Goal: Transaction & Acquisition: Purchase product/service

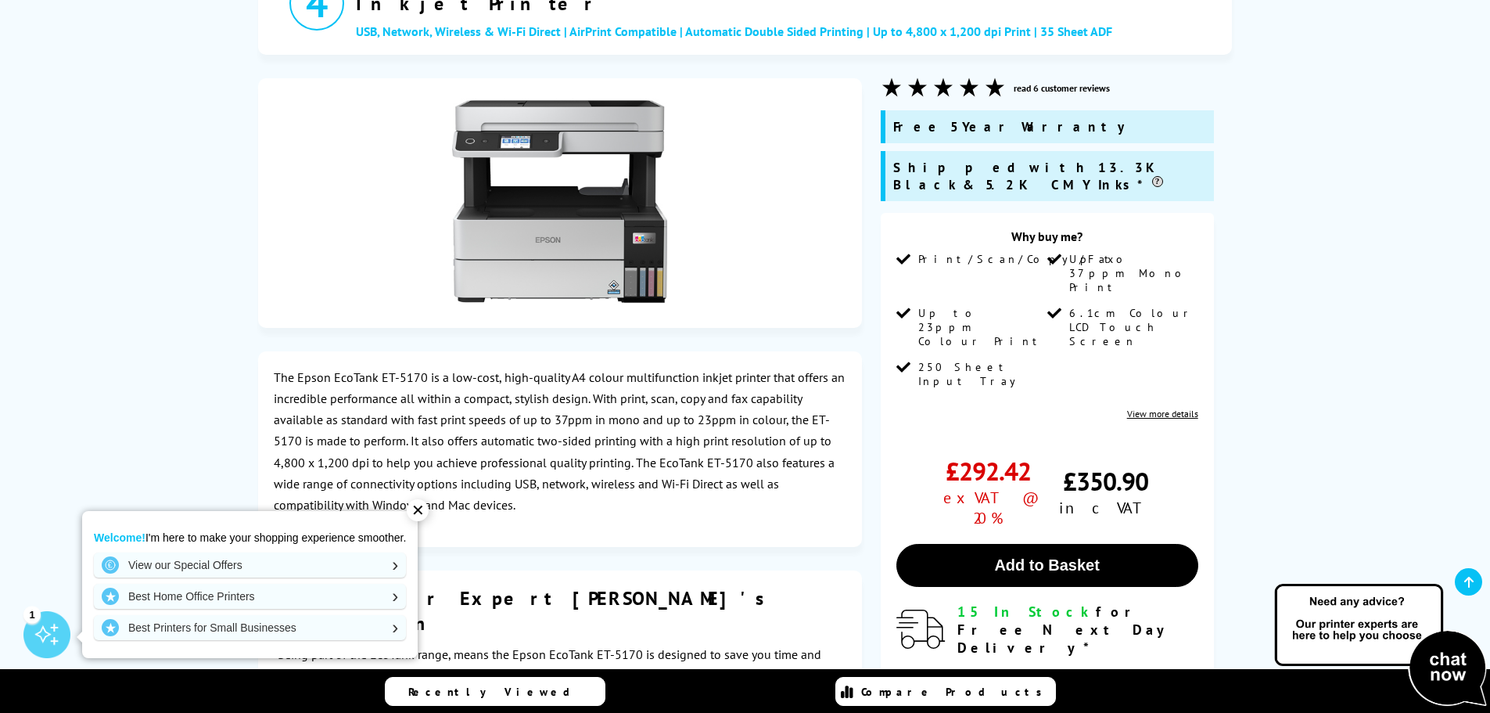
drag, startPoint x: 0, startPoint y: 0, endPoint x: 233, endPoint y: 423, distance: 483.2
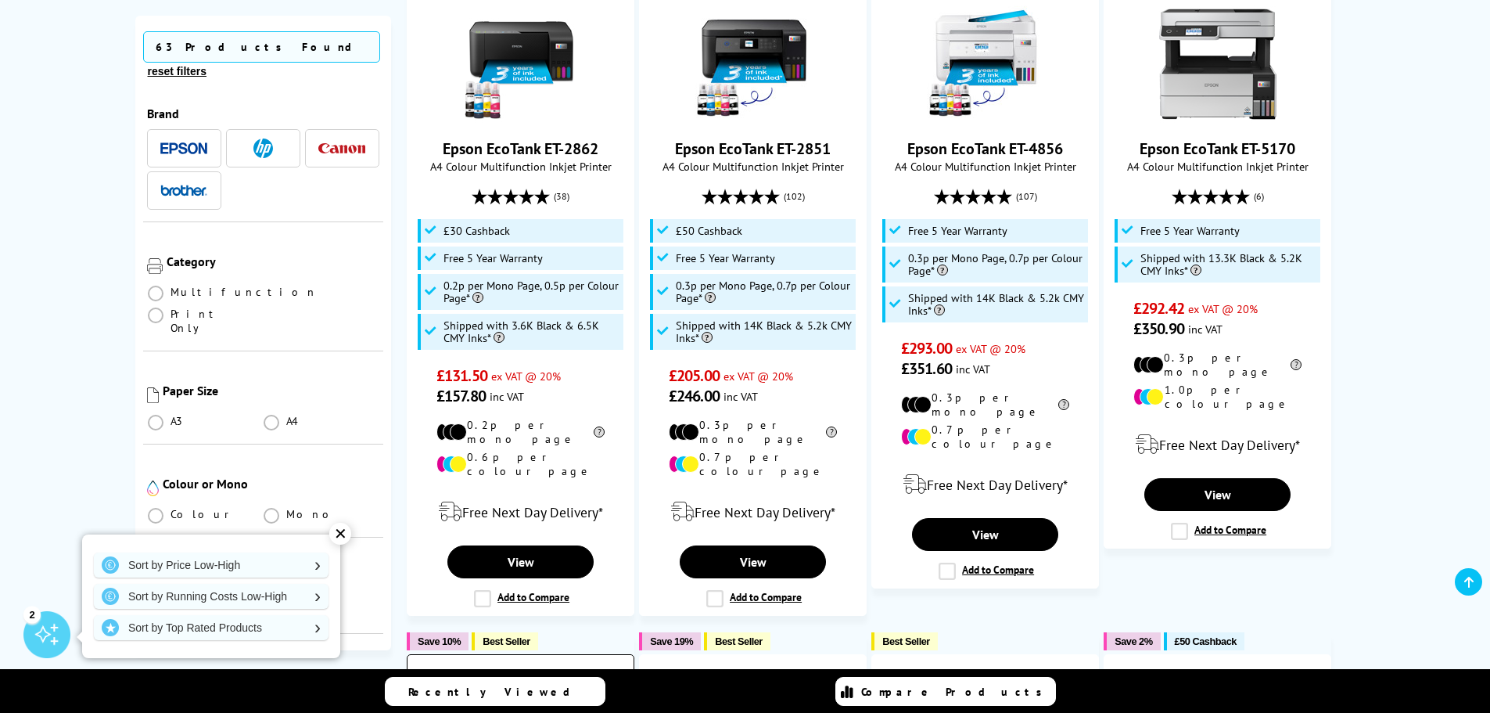
scroll to position [548, 0]
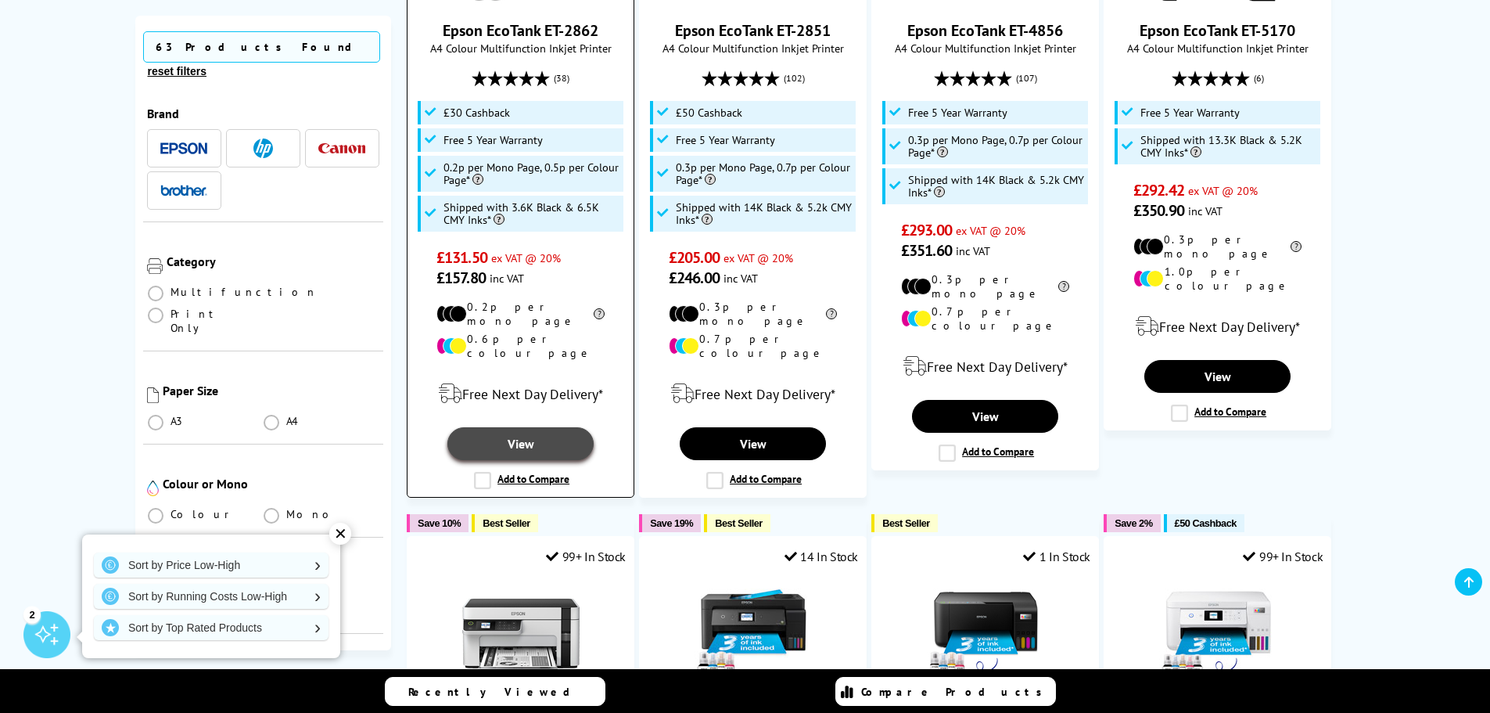
click at [526, 427] on link "View" at bounding box center [519, 443] width 145 height 33
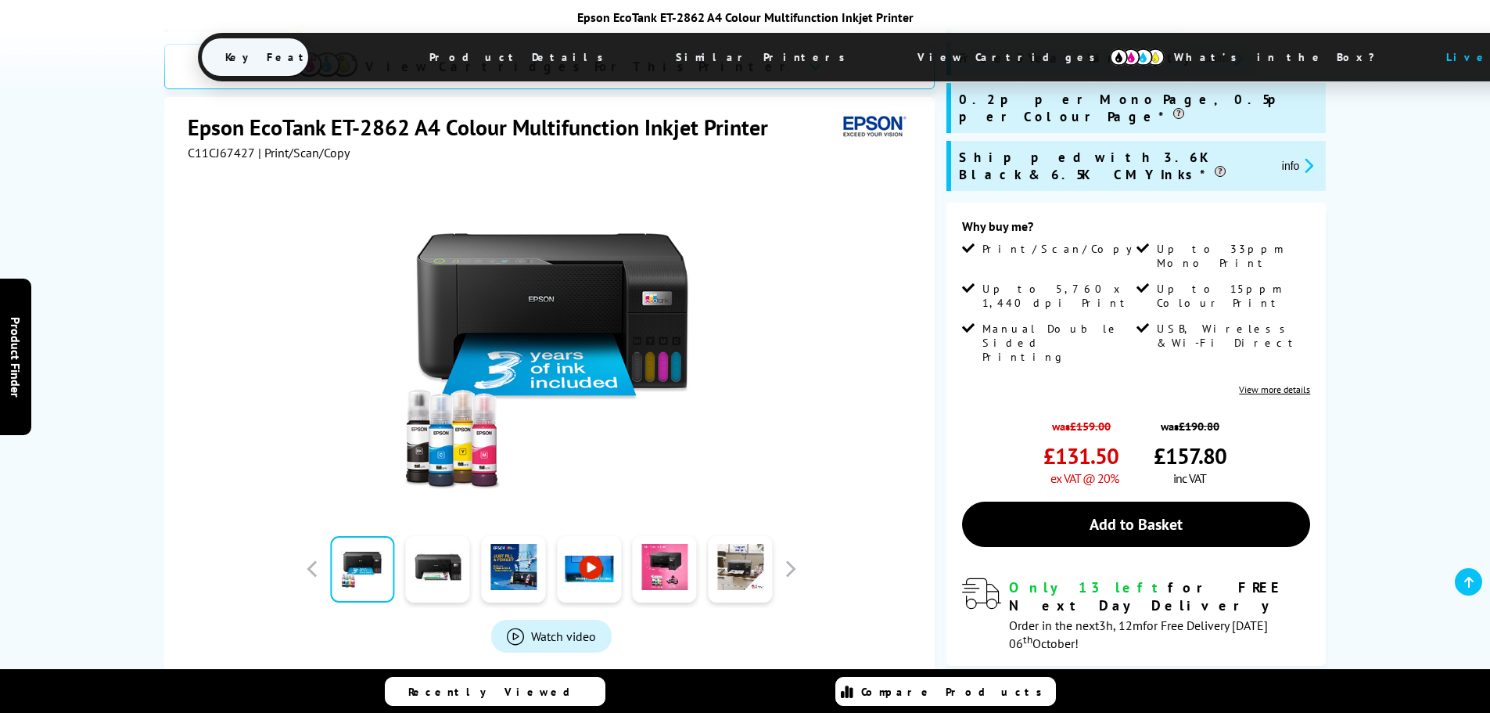
scroll to position [313, 0]
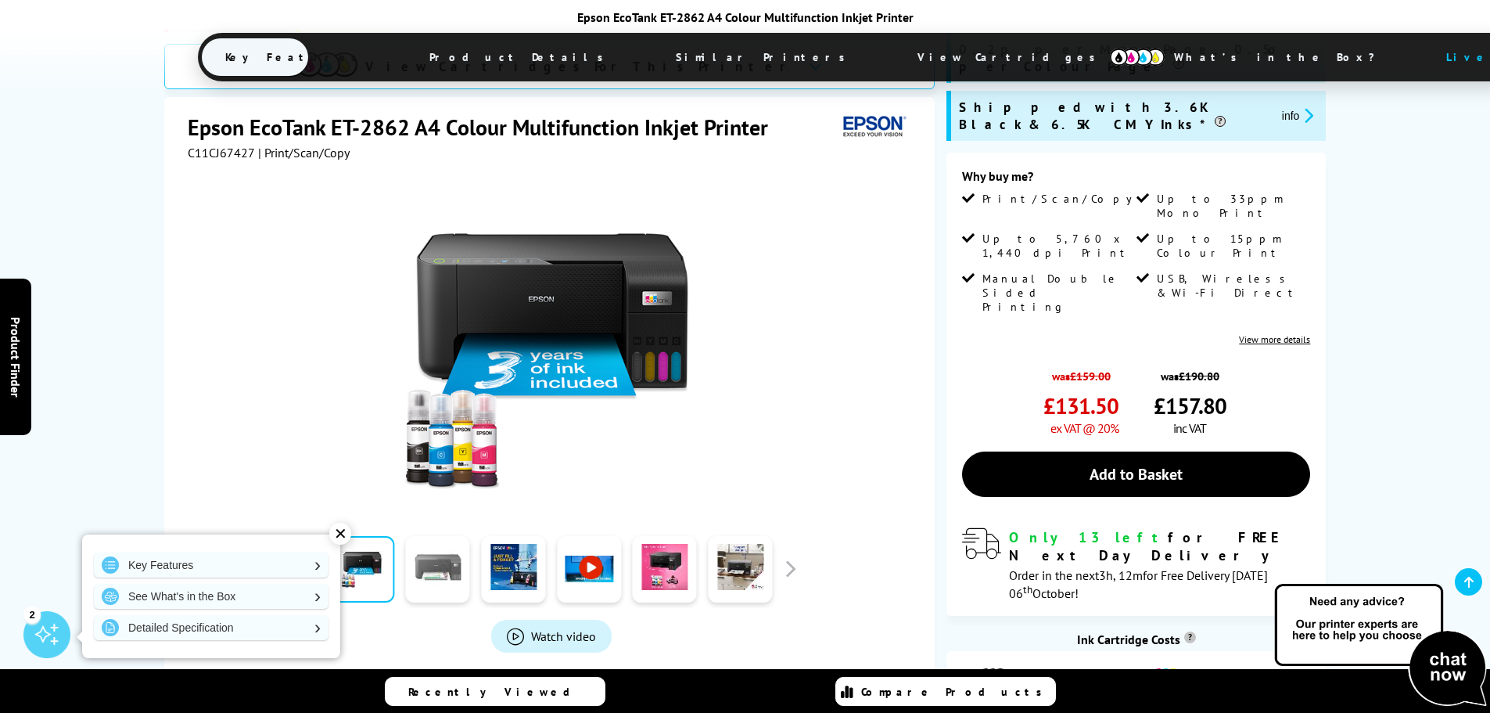
click at [449, 536] on link at bounding box center [438, 569] width 64 height 66
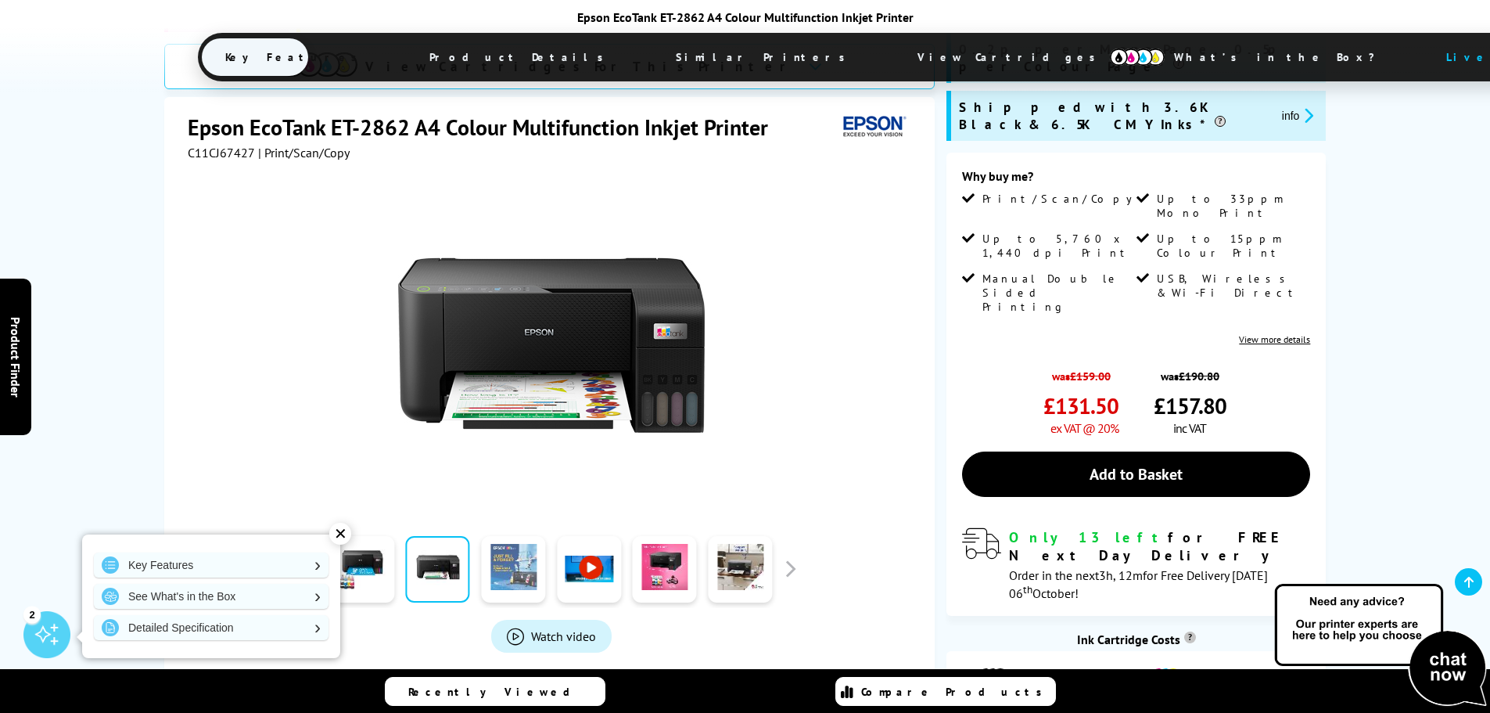
click at [499, 536] on link at bounding box center [513, 569] width 64 height 66
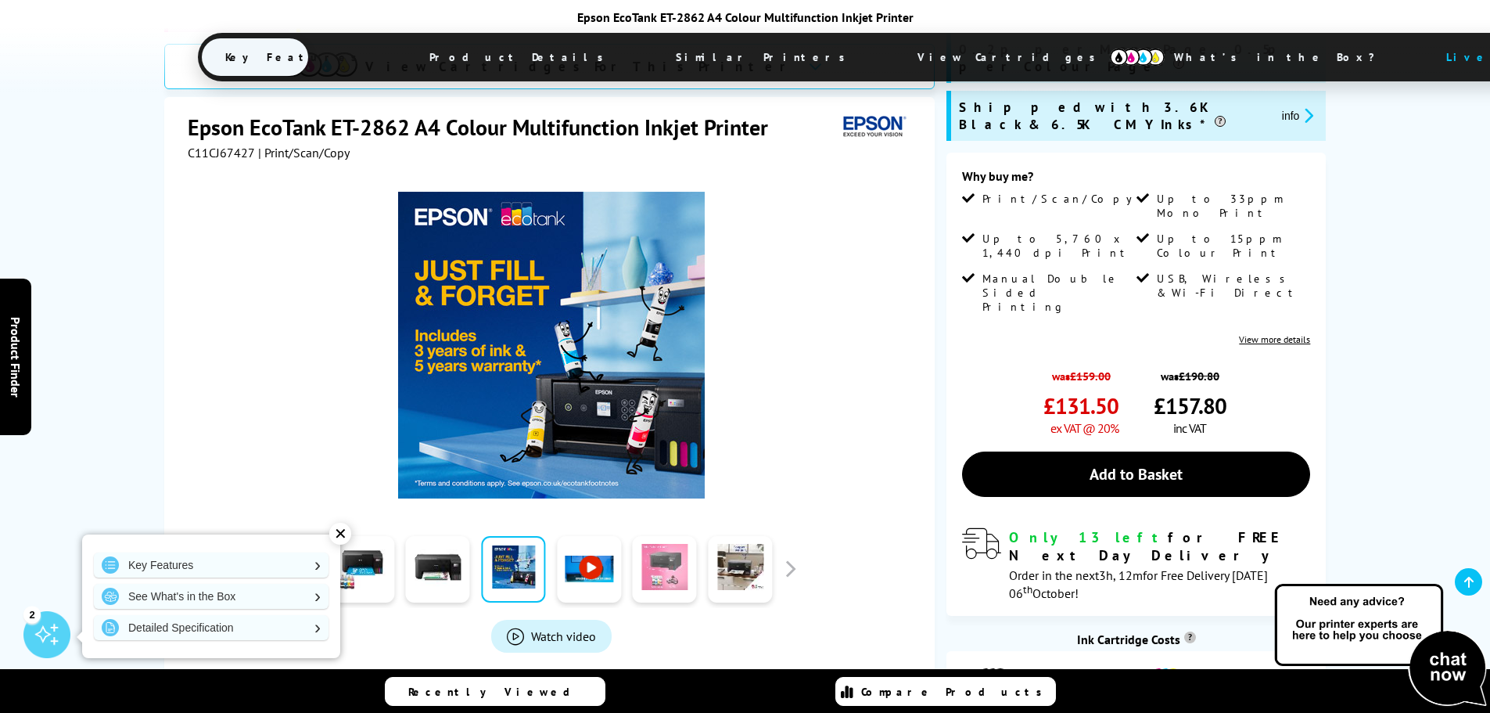
click at [666, 536] on link at bounding box center [665, 569] width 64 height 66
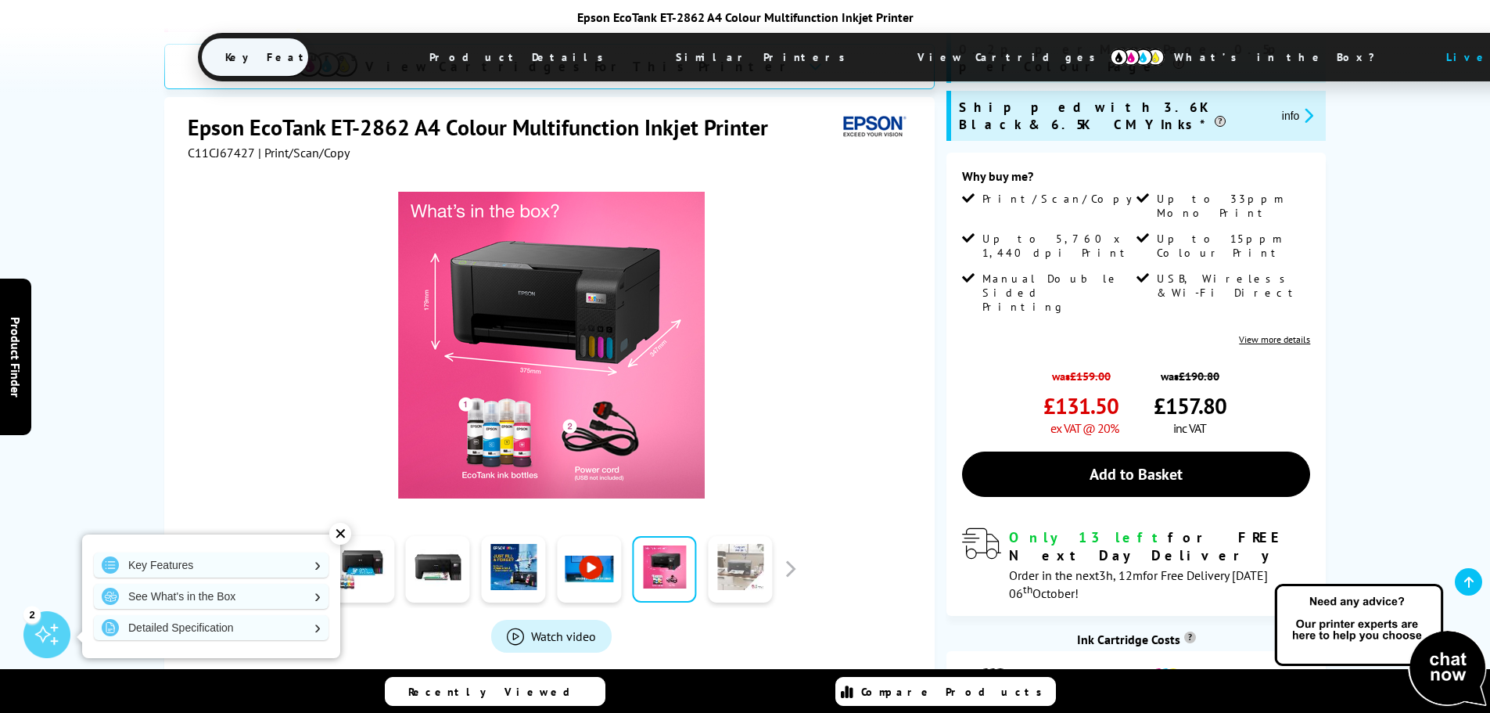
click at [735, 536] on link at bounding box center [740, 569] width 64 height 66
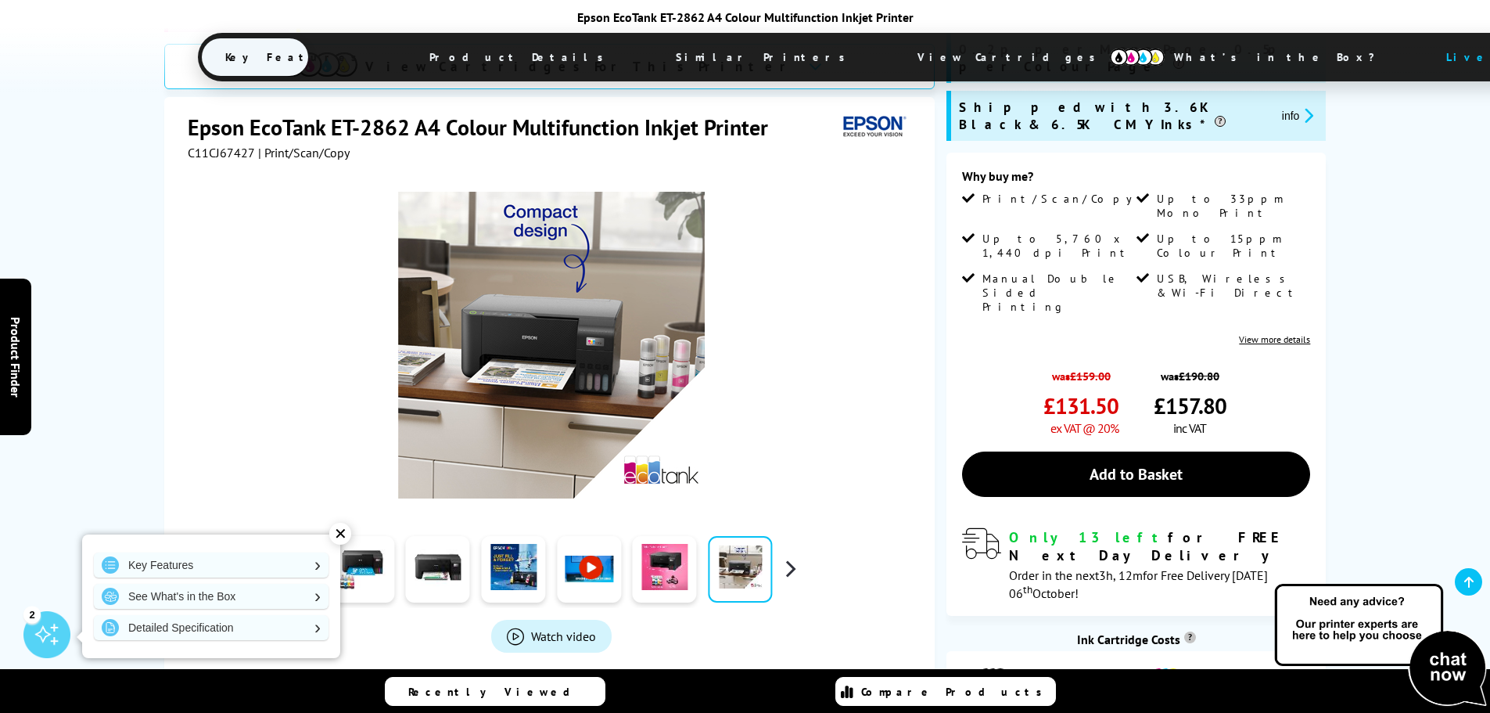
click at [792, 557] on button "button" at bounding box center [789, 568] width 23 height 23
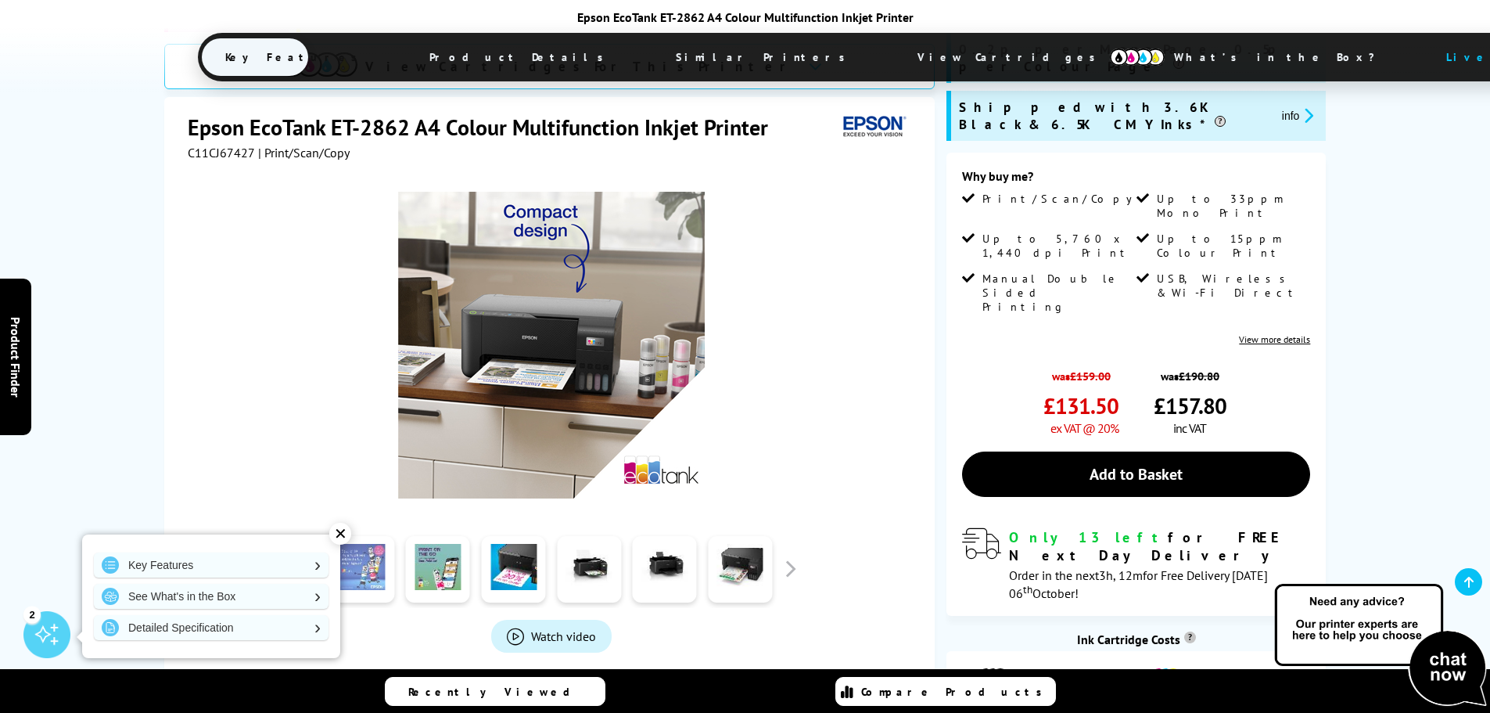
click at [354, 536] on link at bounding box center [362, 569] width 64 height 66
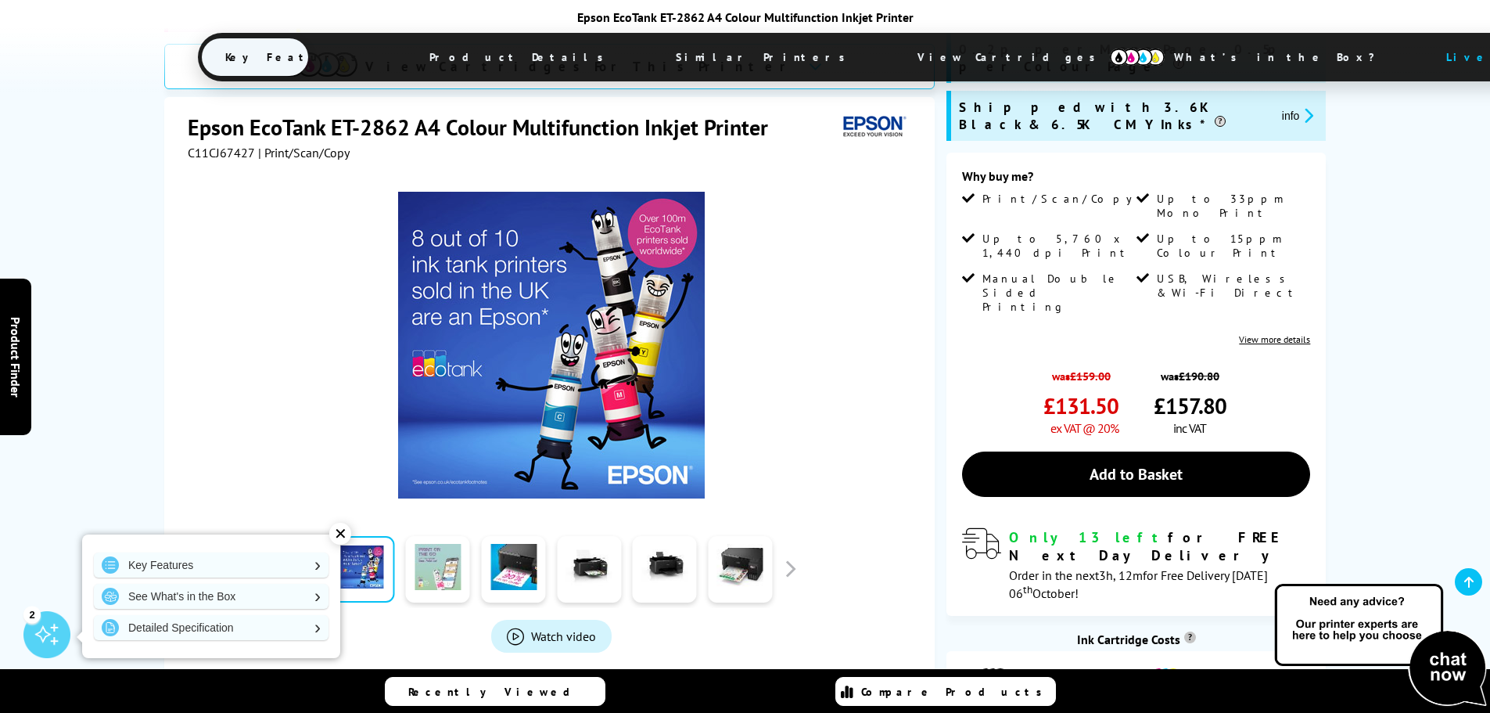
click at [416, 536] on link at bounding box center [438, 569] width 64 height 66
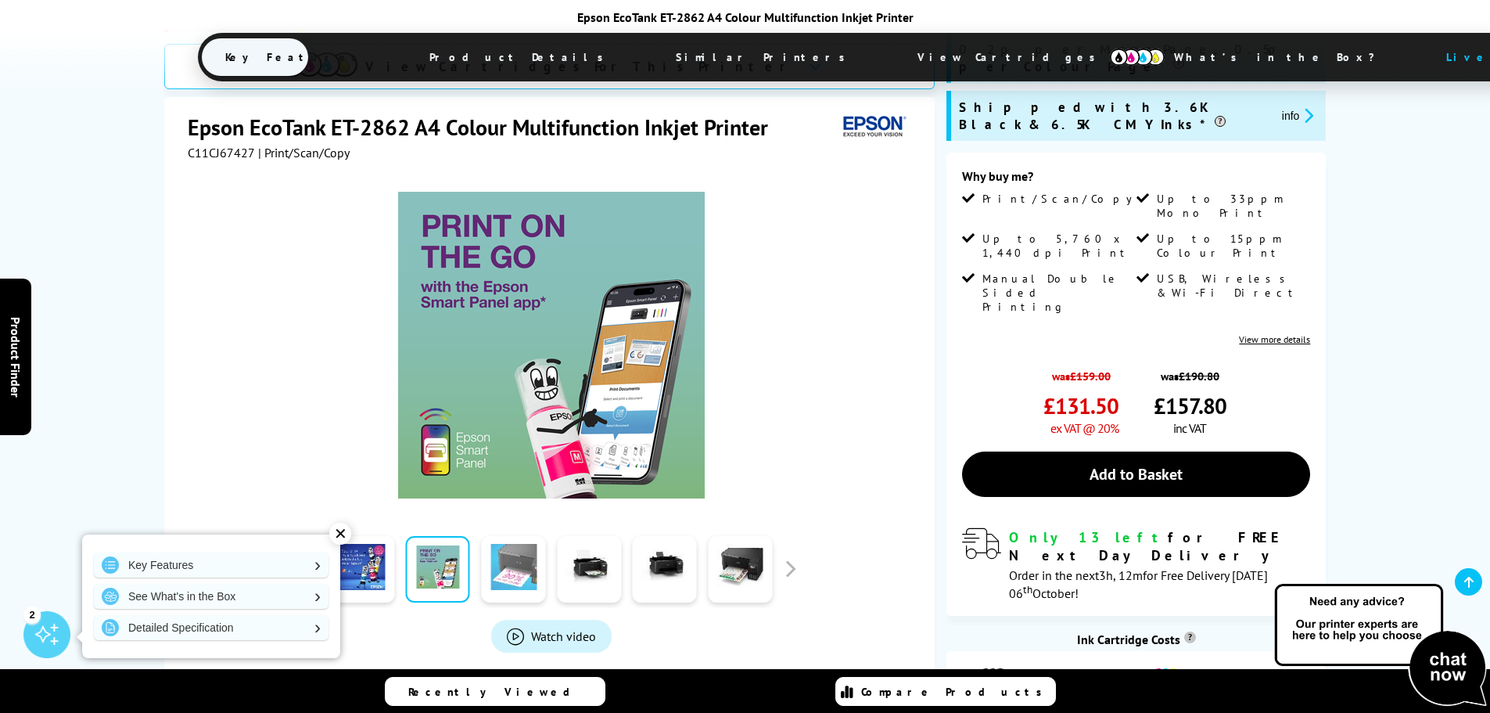
click at [524, 536] on link at bounding box center [513, 569] width 64 height 66
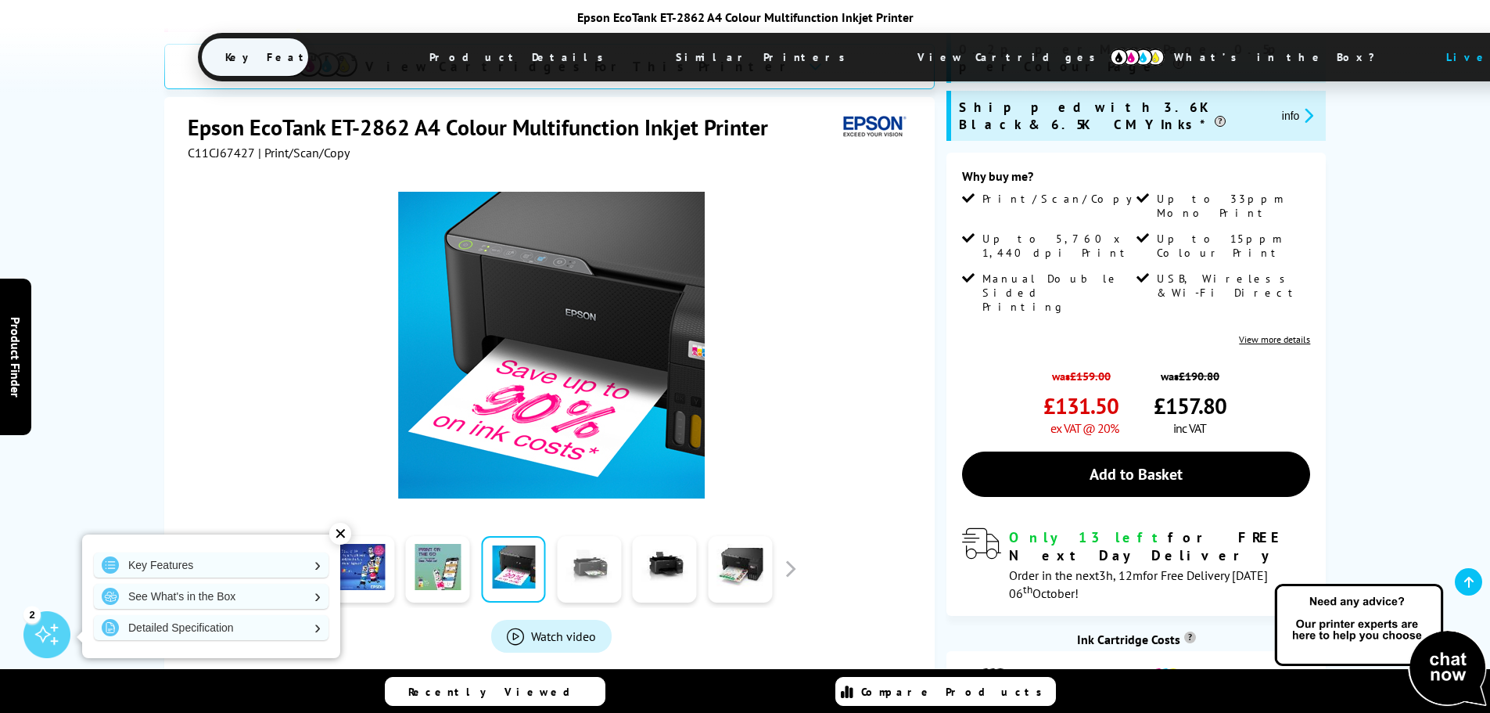
click at [591, 536] on link at bounding box center [589, 569] width 64 height 66
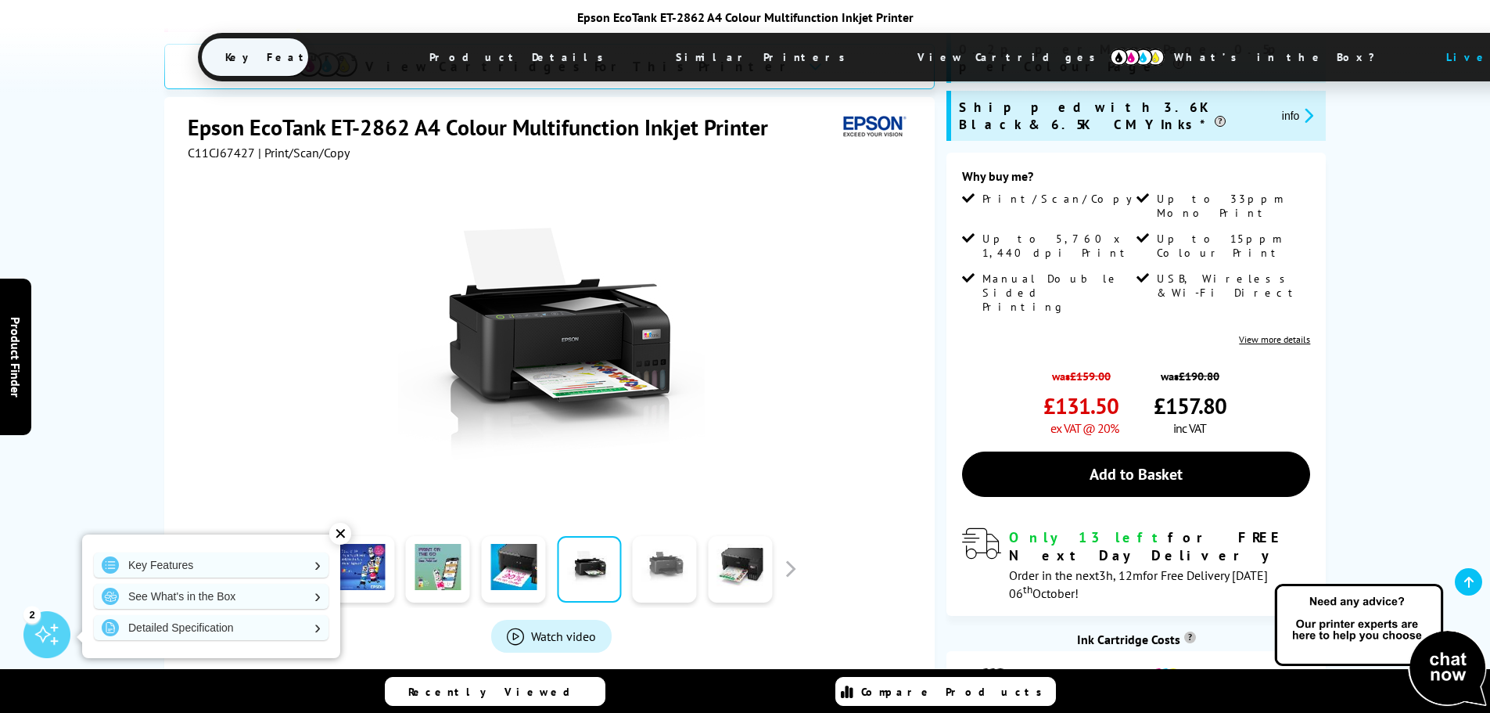
click at [667, 536] on link at bounding box center [665, 569] width 64 height 66
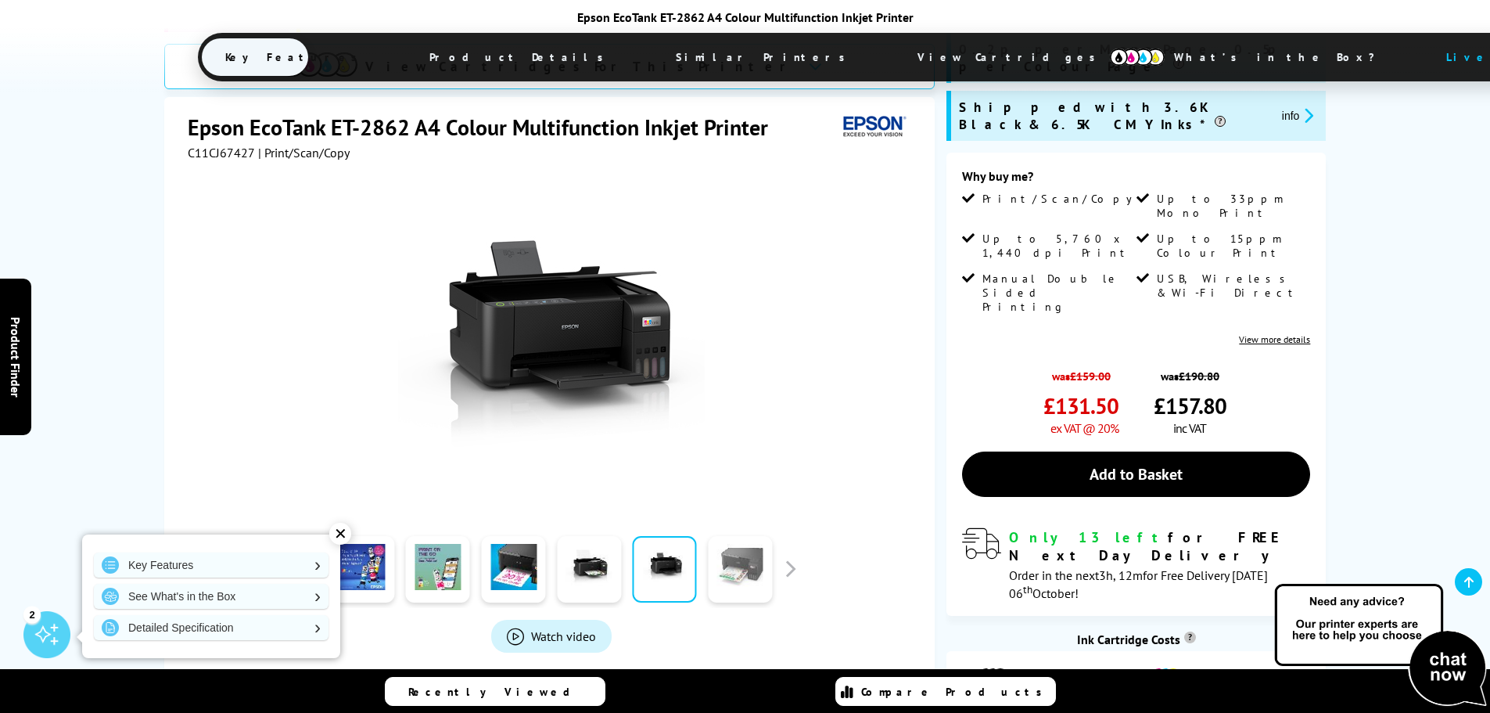
click at [739, 536] on link at bounding box center [740, 569] width 64 height 66
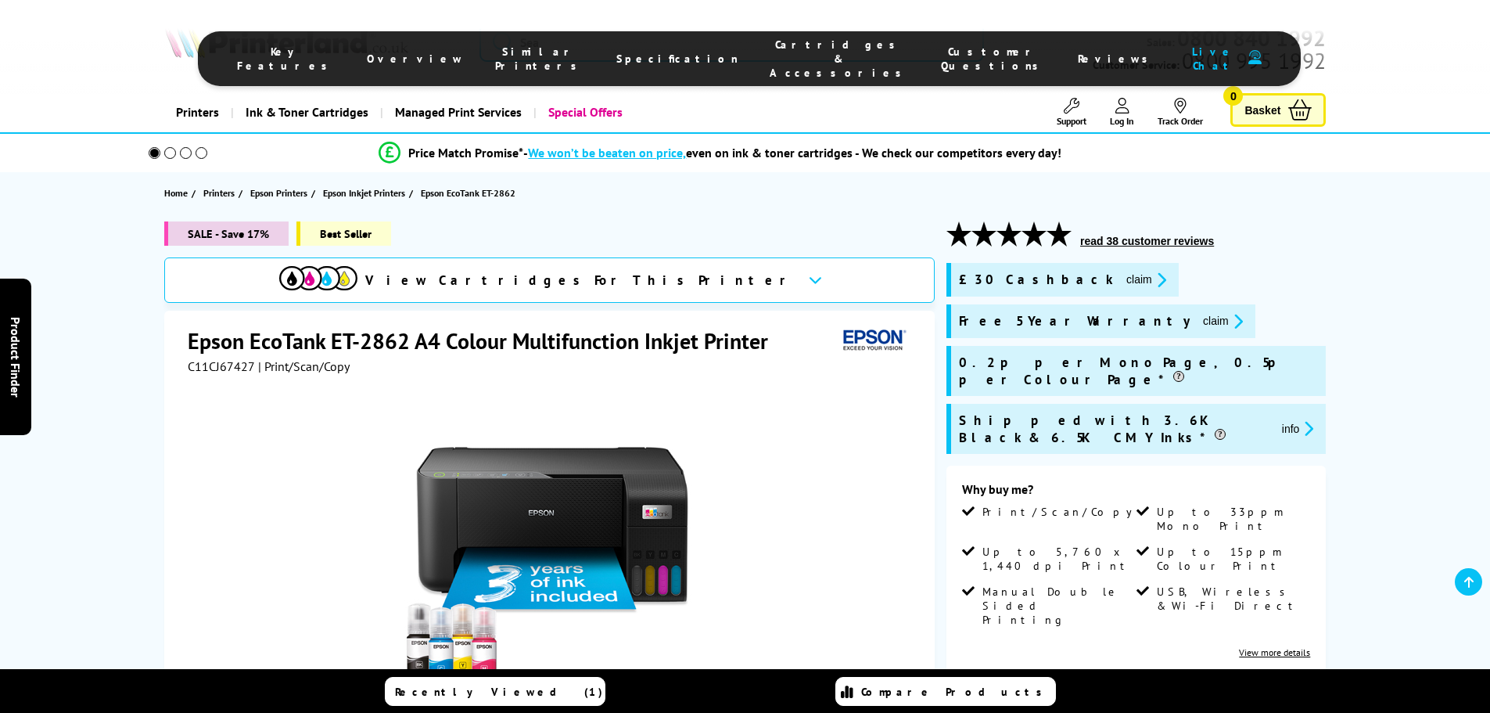
scroll to position [313, 0]
